Goal: Find contact information: Find contact information

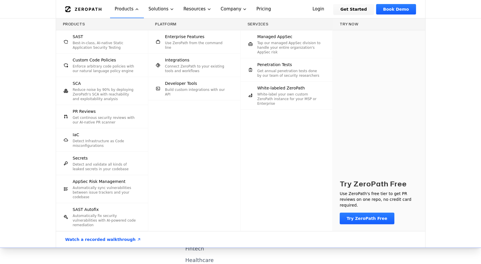
scroll to position [2437, 0]
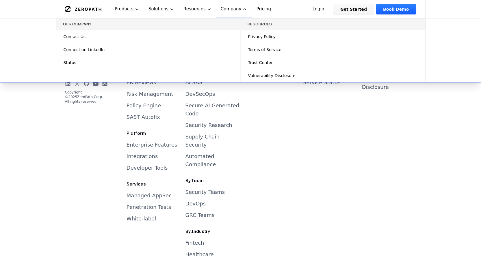
click at [146, 38] on link "Contact Us" at bounding box center [148, 36] width 184 height 13
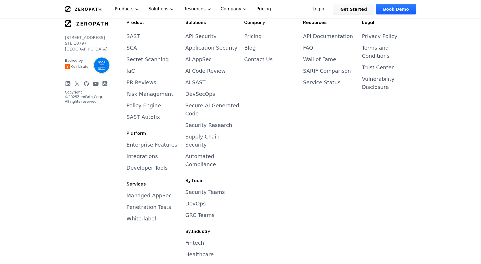
click at [257, 56] on link "Contact Us" at bounding box center [258, 59] width 28 height 6
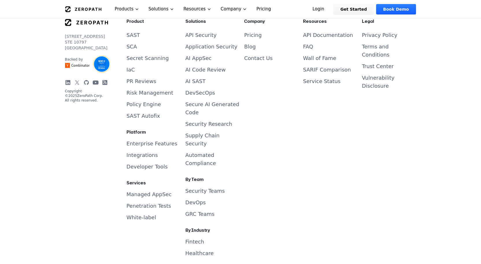
scroll to position [2405, 0]
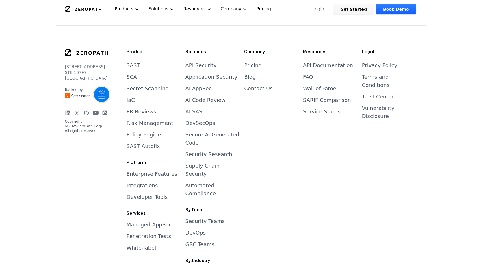
click at [261, 86] on link "Contact Us" at bounding box center [258, 89] width 28 height 6
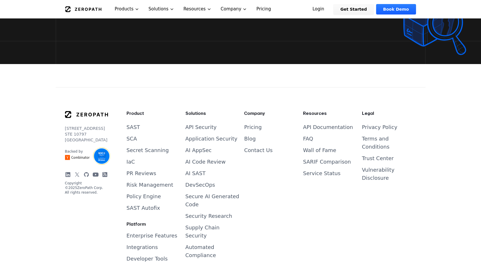
scroll to position [2382, 0]
